Goal: Information Seeking & Learning: Check status

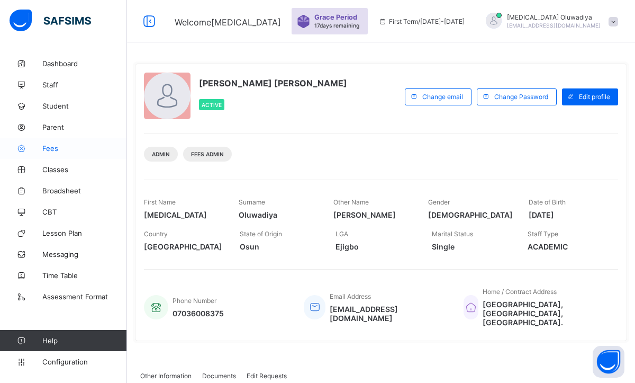
click at [53, 154] on link "Fees" at bounding box center [63, 148] width 127 height 21
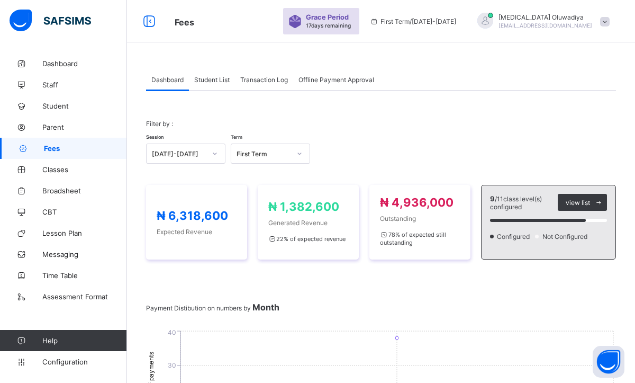
click at [223, 83] on span "Student List" at bounding box center [211, 80] width 35 height 8
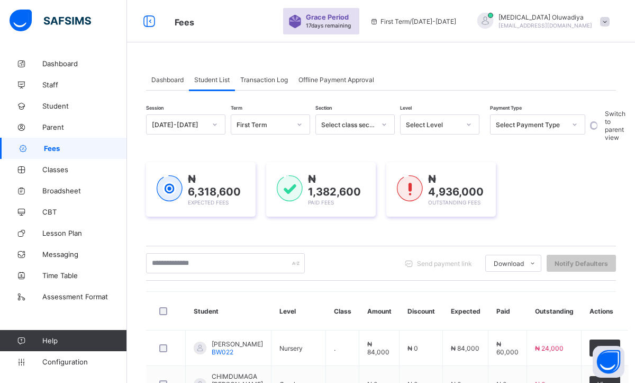
click at [299, 128] on div at bounding box center [300, 124] width 18 height 17
click at [200, 271] on input "text" at bounding box center [225, 263] width 159 height 20
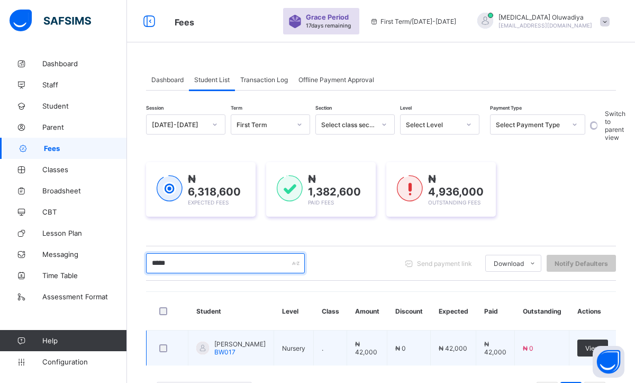
type input "*****"
click at [242, 348] on span "[PERSON_NAME]" at bounding box center [239, 344] width 51 height 8
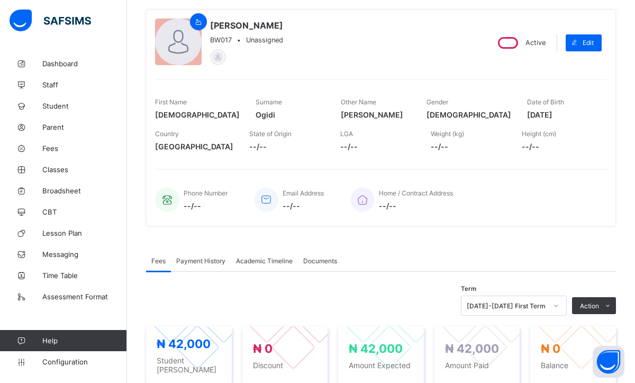
scroll to position [85, 0]
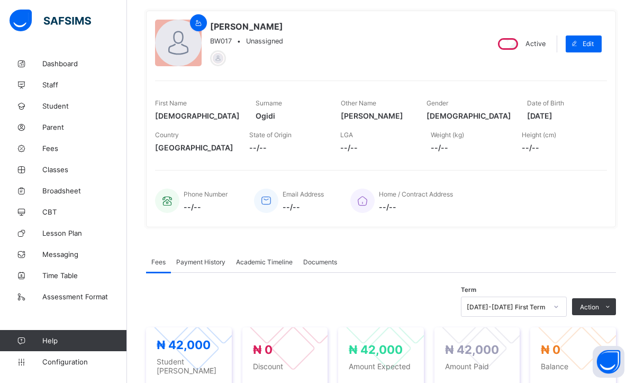
click at [220, 263] on span "Payment History" at bounding box center [200, 262] width 49 height 8
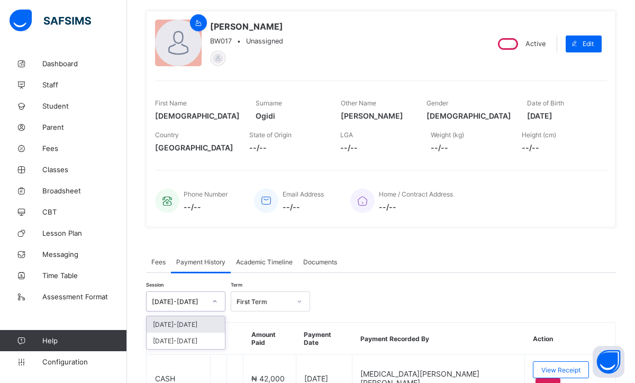
click at [216, 304] on div at bounding box center [215, 301] width 18 height 17
click at [190, 340] on div "[DATE]-[DATE]" at bounding box center [186, 340] width 78 height 16
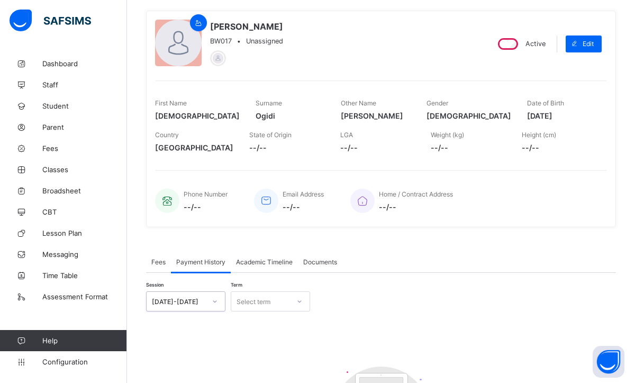
click at [295, 298] on div at bounding box center [300, 301] width 18 height 17
click at [263, 353] on div "Third Term" at bounding box center [270, 357] width 78 height 16
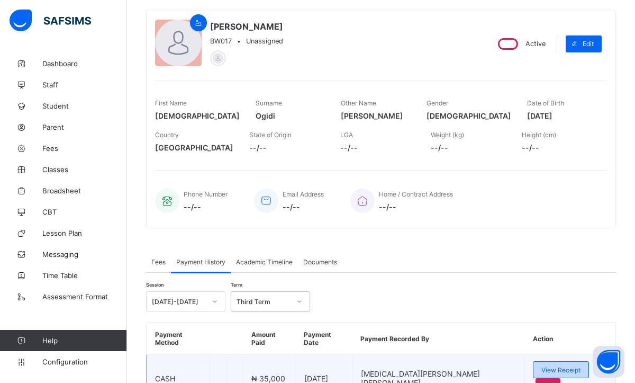
click at [543, 366] on span "View Receipt" at bounding box center [561, 370] width 39 height 8
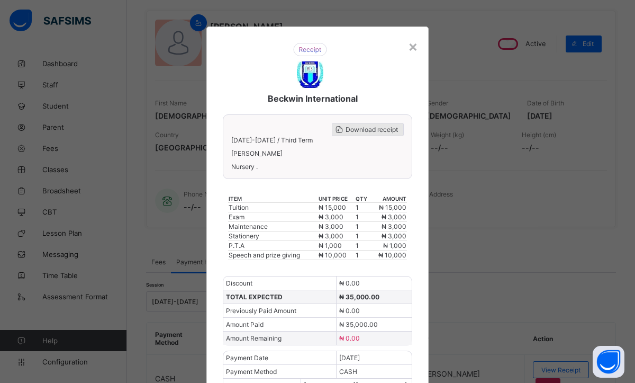
click at [366, 129] on span "Download receipt" at bounding box center [372, 129] width 52 height 8
click at [408, 47] on div "×" at bounding box center [413, 46] width 10 height 18
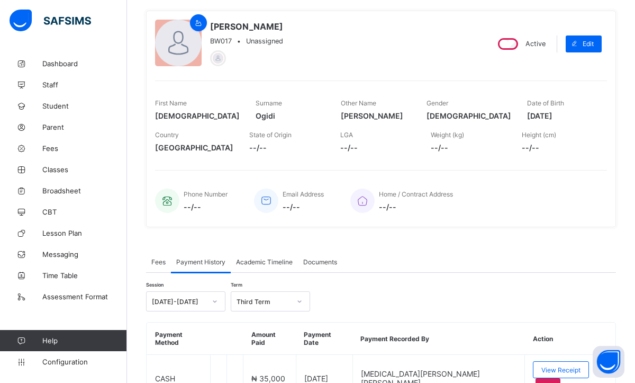
scroll to position [85, 0]
click at [299, 302] on icon at bounding box center [299, 301] width 6 height 11
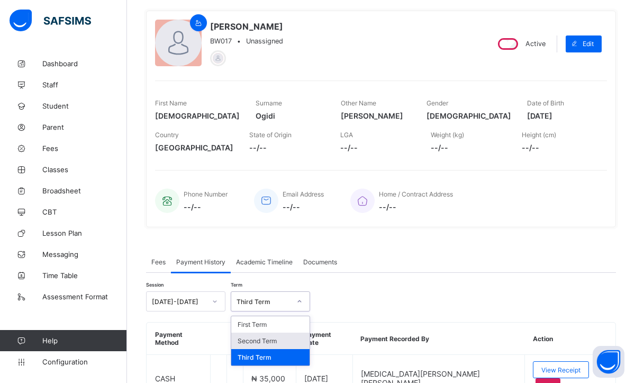
click at [264, 339] on div "Second Term" at bounding box center [270, 340] width 78 height 16
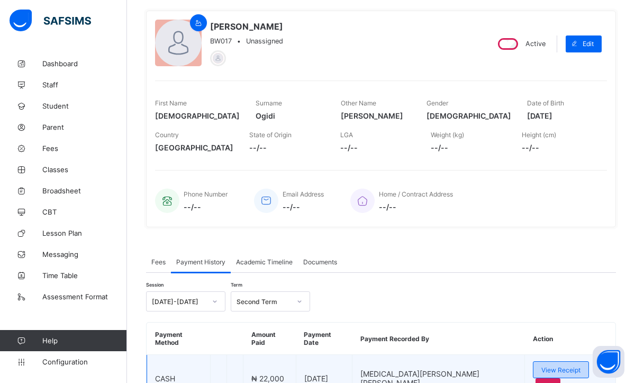
click at [544, 366] on div "View Receipt" at bounding box center [561, 369] width 56 height 17
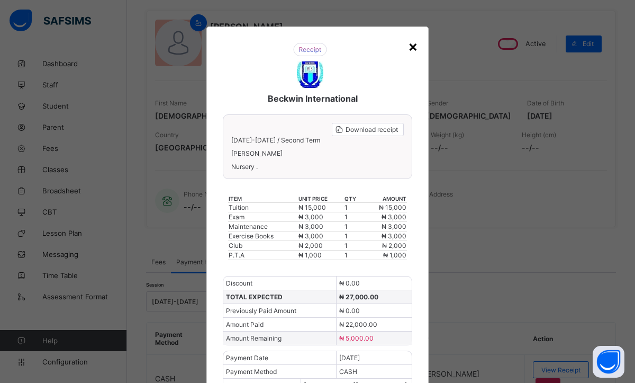
click at [412, 52] on div "×" at bounding box center [413, 46] width 10 height 18
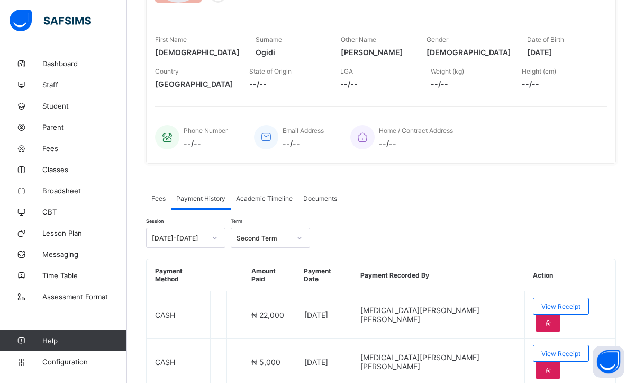
scroll to position [151, 0]
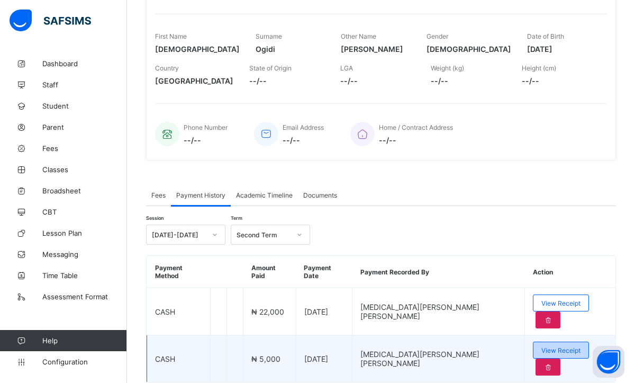
click at [542, 346] on span "View Receipt" at bounding box center [561, 350] width 39 height 8
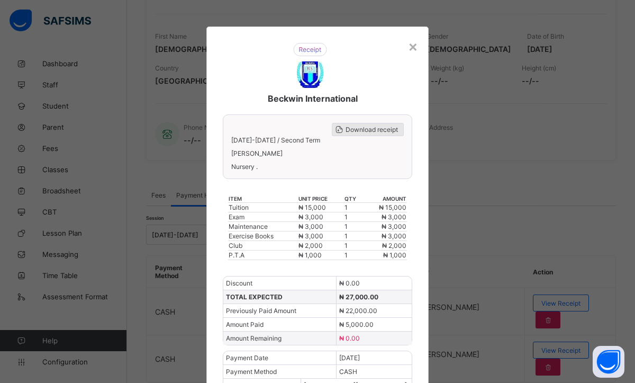
click at [357, 129] on span "Download receipt" at bounding box center [372, 129] width 52 height 8
click at [408, 51] on div "×" at bounding box center [413, 46] width 10 height 18
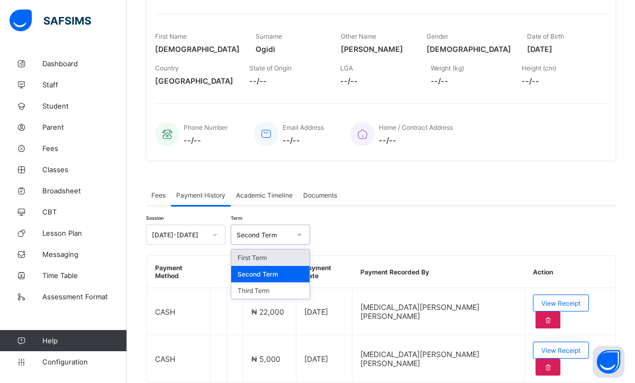
click at [300, 233] on icon at bounding box center [299, 234] width 6 height 11
click at [275, 257] on div "First Term" at bounding box center [270, 257] width 78 height 16
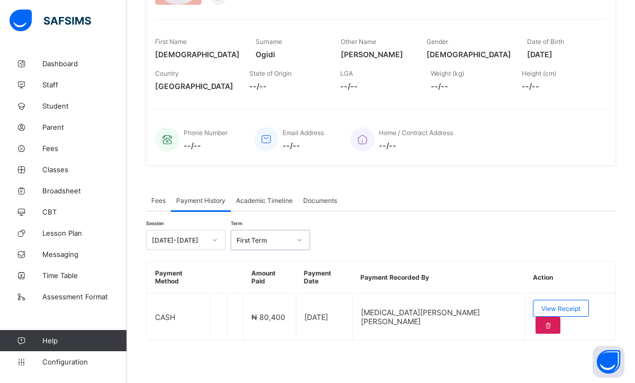
scroll to position [121, 0]
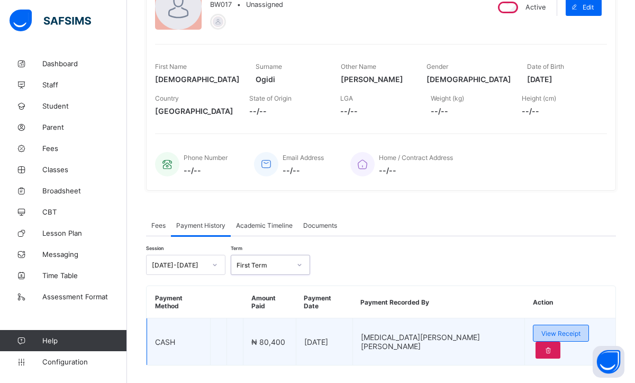
click at [533, 331] on div "View Receipt" at bounding box center [561, 333] width 56 height 17
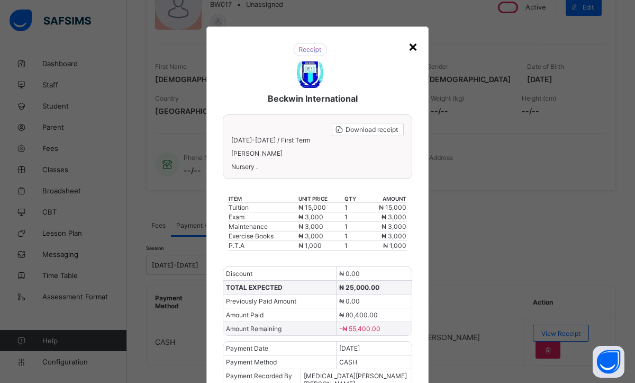
click at [413, 53] on div "×" at bounding box center [413, 46] width 10 height 18
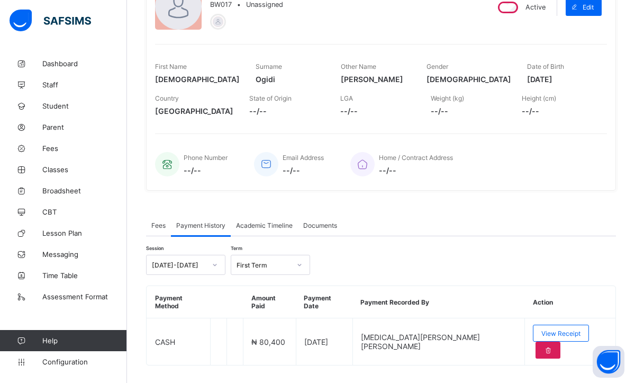
click at [163, 229] on div "Fees" at bounding box center [158, 224] width 25 height 21
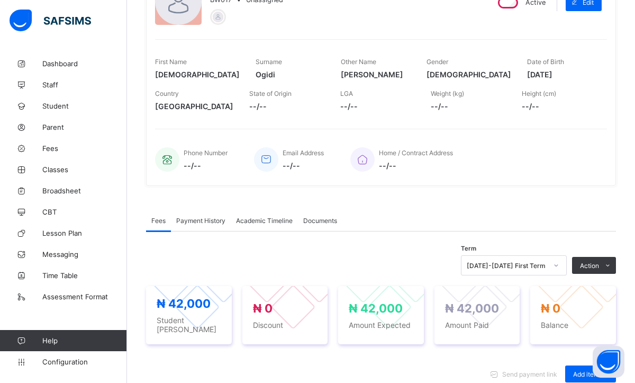
click at [555, 272] on div at bounding box center [556, 265] width 18 height 17
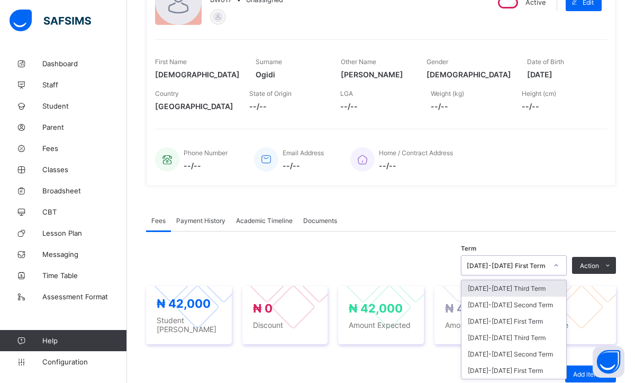
scroll to position [127, 0]
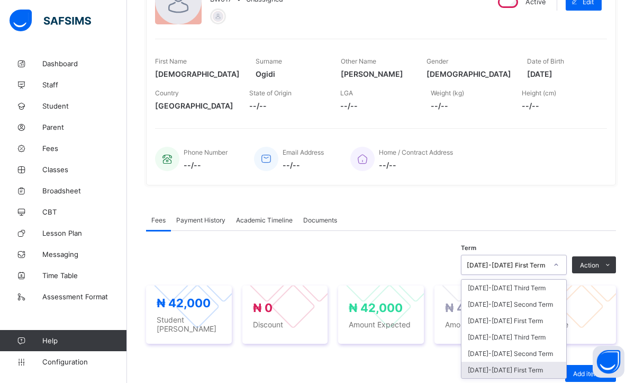
click at [521, 363] on div "[DATE]-[DATE] First Term" at bounding box center [514, 370] width 105 height 16
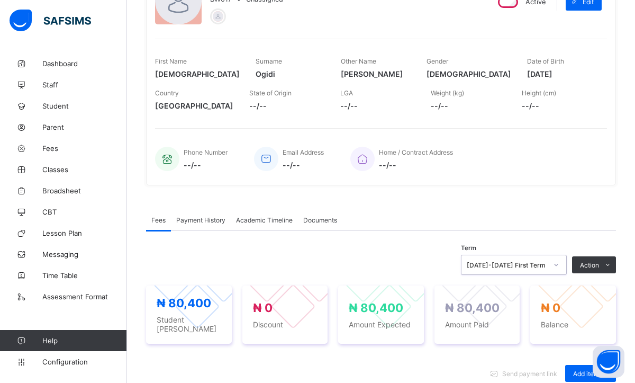
click at [202, 219] on span "Payment History" at bounding box center [200, 220] width 49 height 8
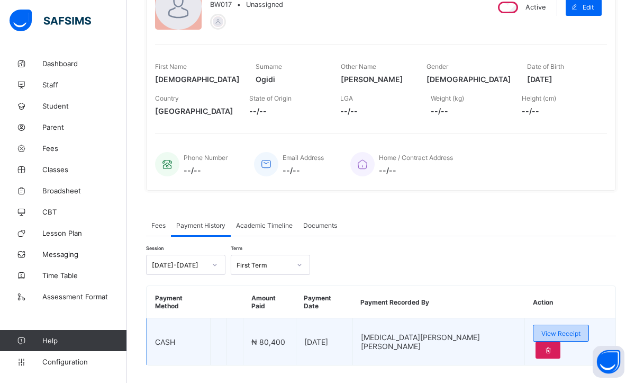
click at [542, 329] on span "View Receipt" at bounding box center [561, 333] width 39 height 8
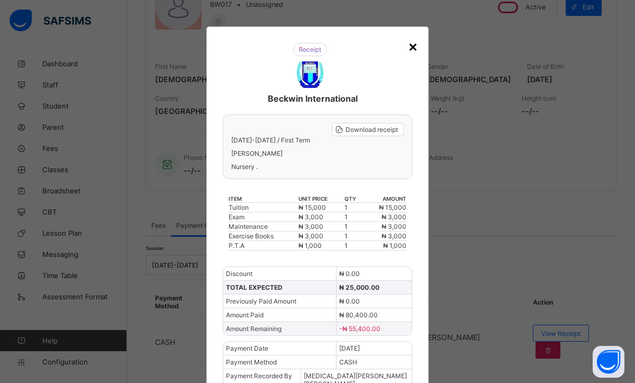
click at [408, 50] on div "×" at bounding box center [413, 46] width 10 height 18
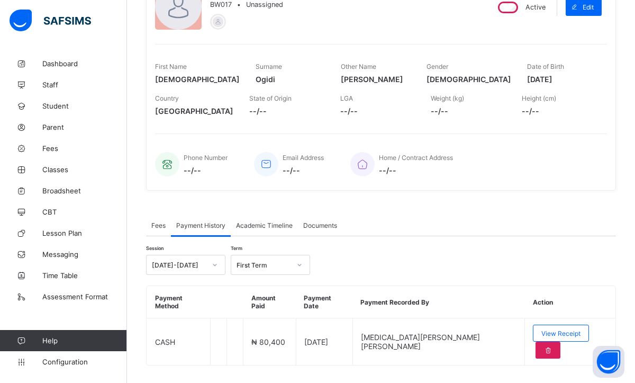
click at [147, 224] on div "Fees" at bounding box center [158, 224] width 25 height 21
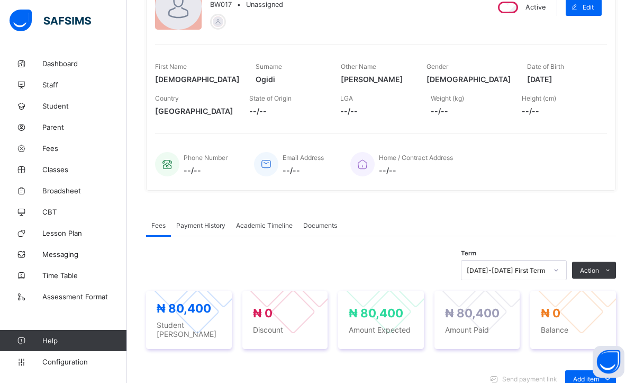
scroll to position [127, 0]
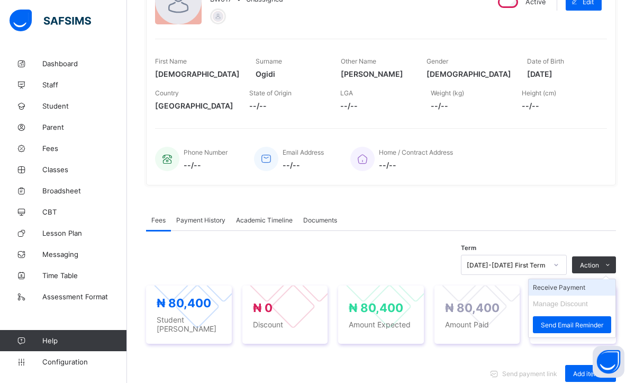
click at [574, 286] on li "Receive Payment" at bounding box center [572, 287] width 87 height 16
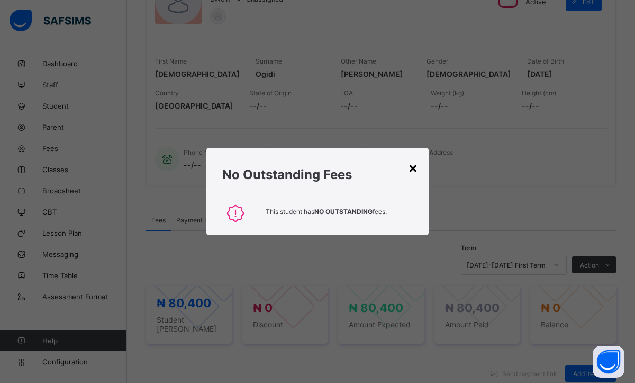
click at [415, 168] on div "×" at bounding box center [413, 167] width 10 height 18
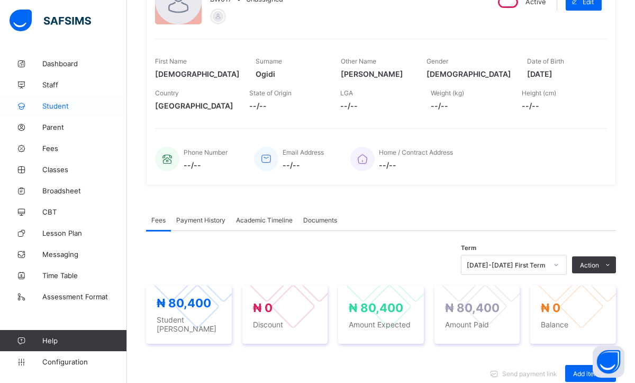
click at [73, 110] on span "Student" at bounding box center [84, 106] width 85 height 8
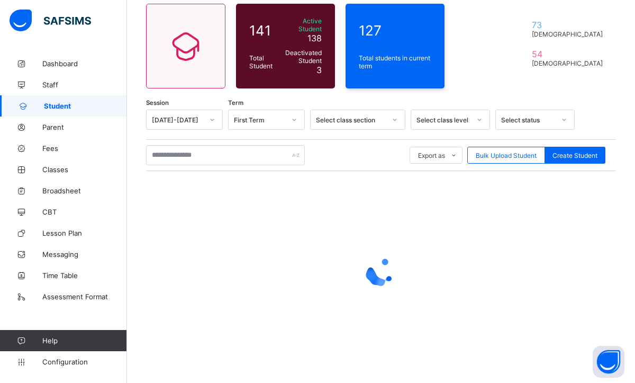
scroll to position [127, 0]
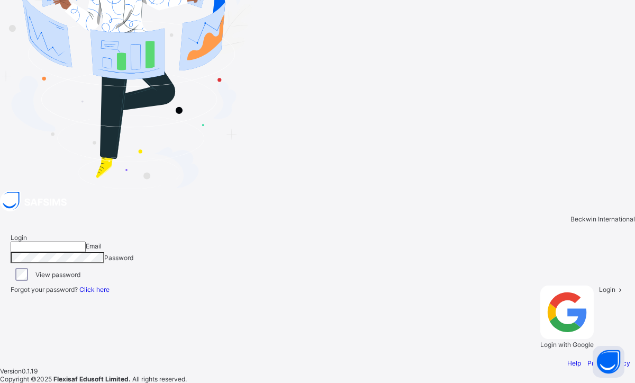
type input "**********"
